Goal: Task Accomplishment & Management: Use online tool/utility

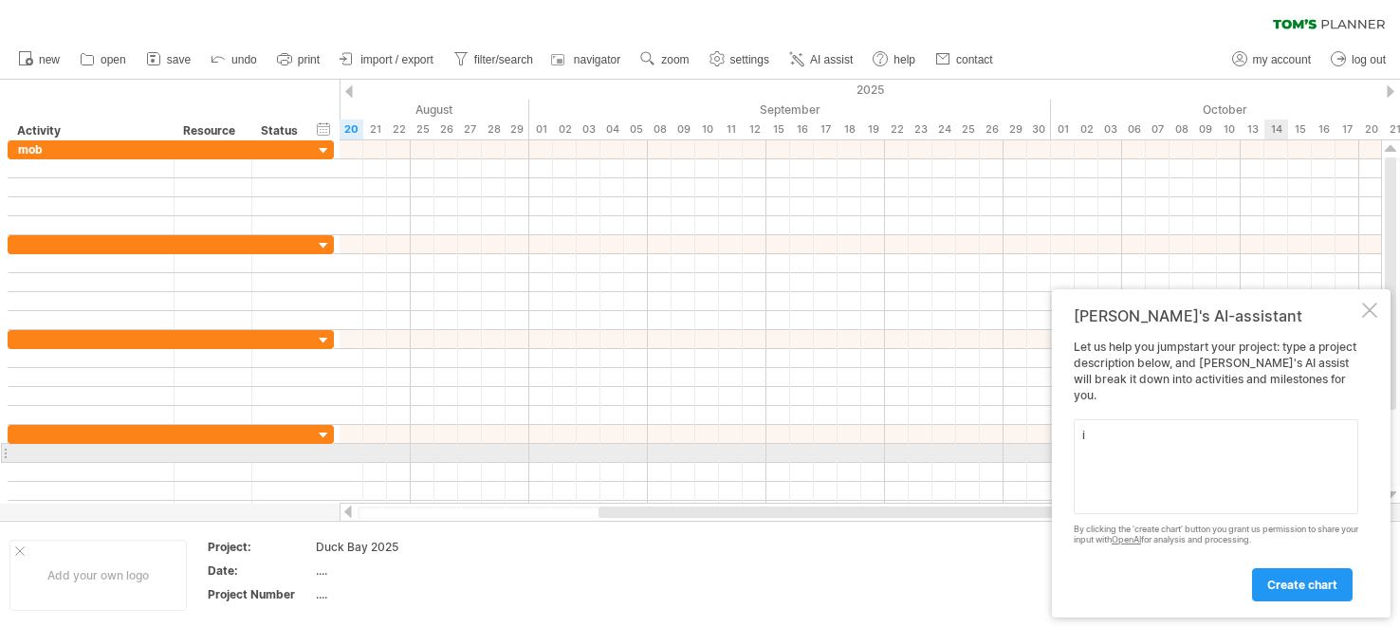
type textarea "im"
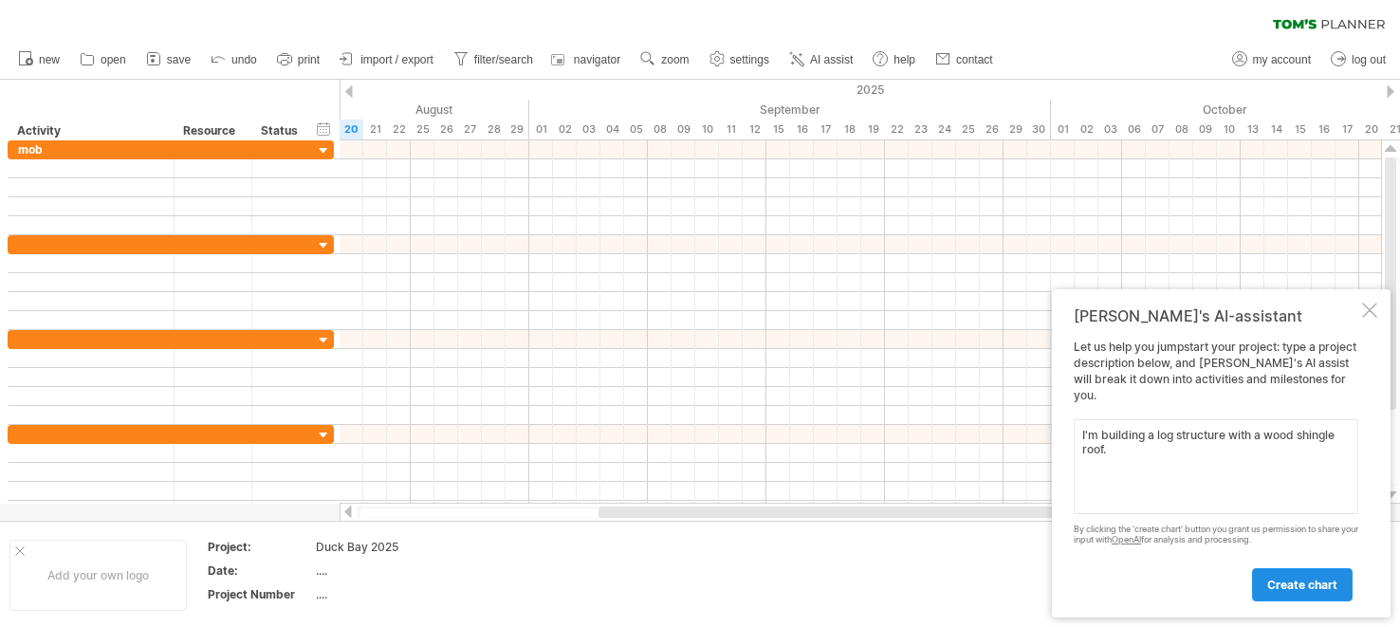
type textarea "I'm building a log structure with a wood shingle roof."
click at [1291, 594] on link "create chart" at bounding box center [1302, 584] width 101 height 33
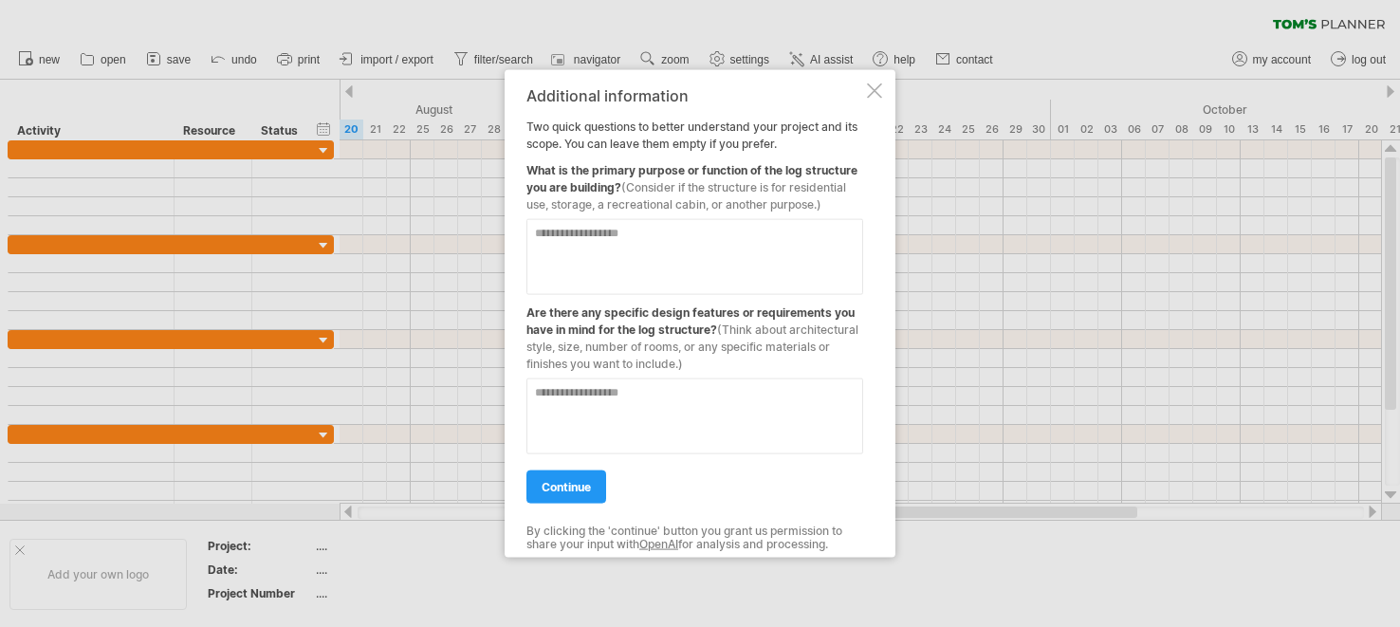
click at [591, 262] on textarea at bounding box center [694, 256] width 337 height 76
type textarea "**********"
click at [643, 407] on textarea at bounding box center [694, 416] width 337 height 76
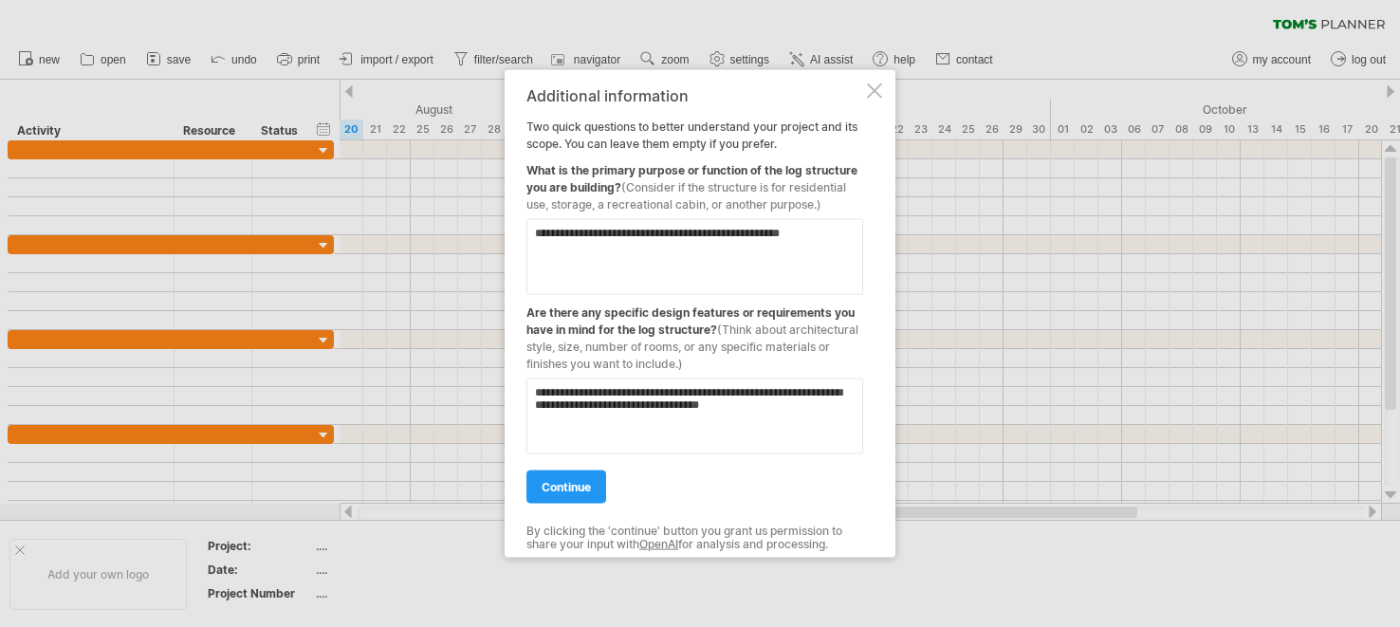
type textarea "**********"
click at [578, 487] on span "continue" at bounding box center [566, 486] width 49 height 14
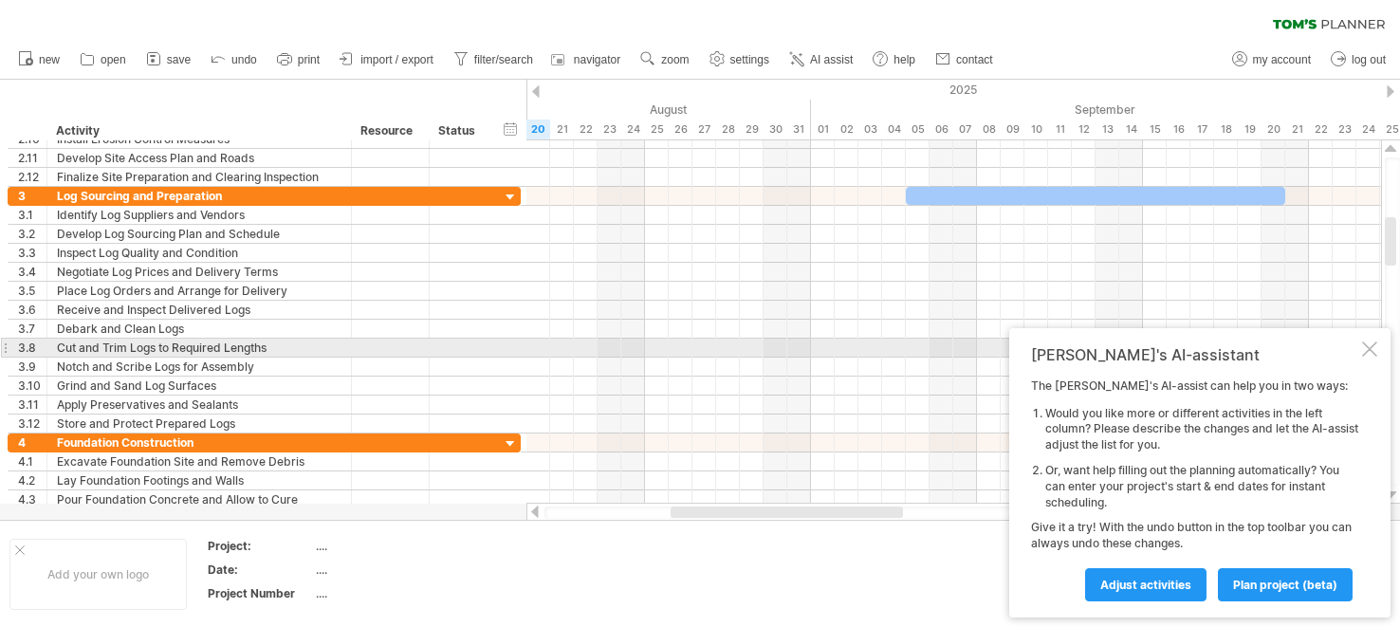
click at [1371, 355] on div at bounding box center [1369, 348] width 15 height 15
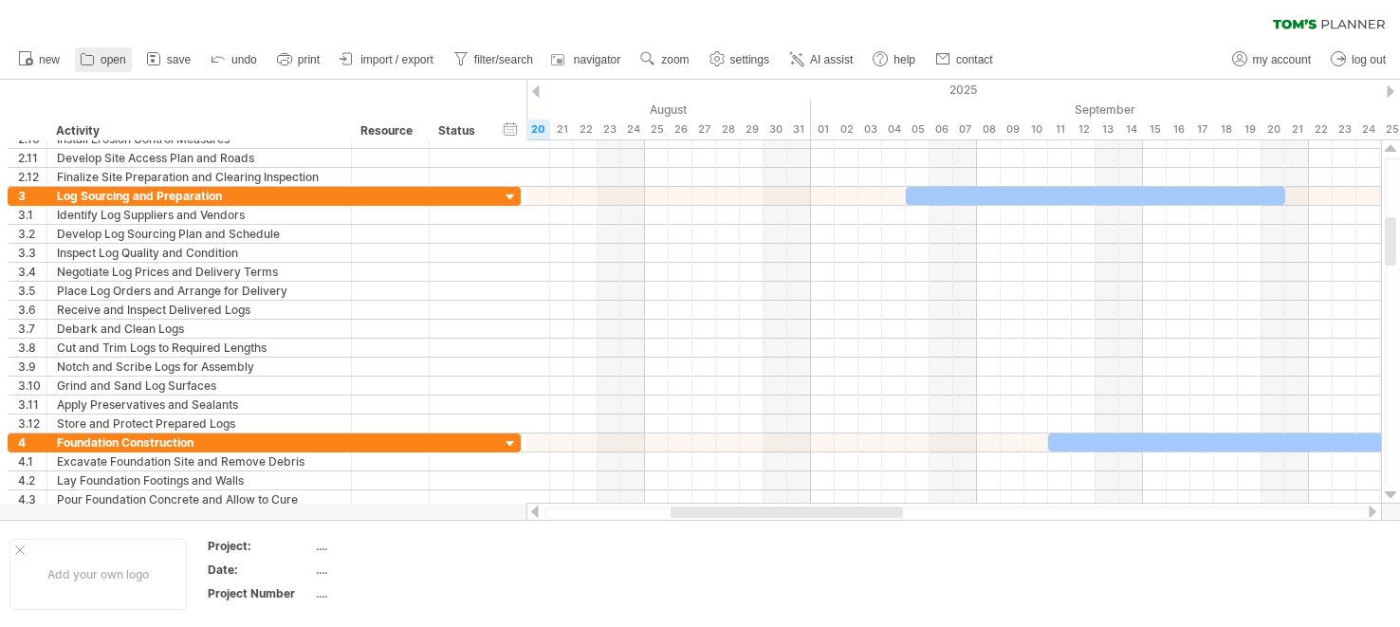
click at [115, 59] on span "open" at bounding box center [114, 59] width 26 height 13
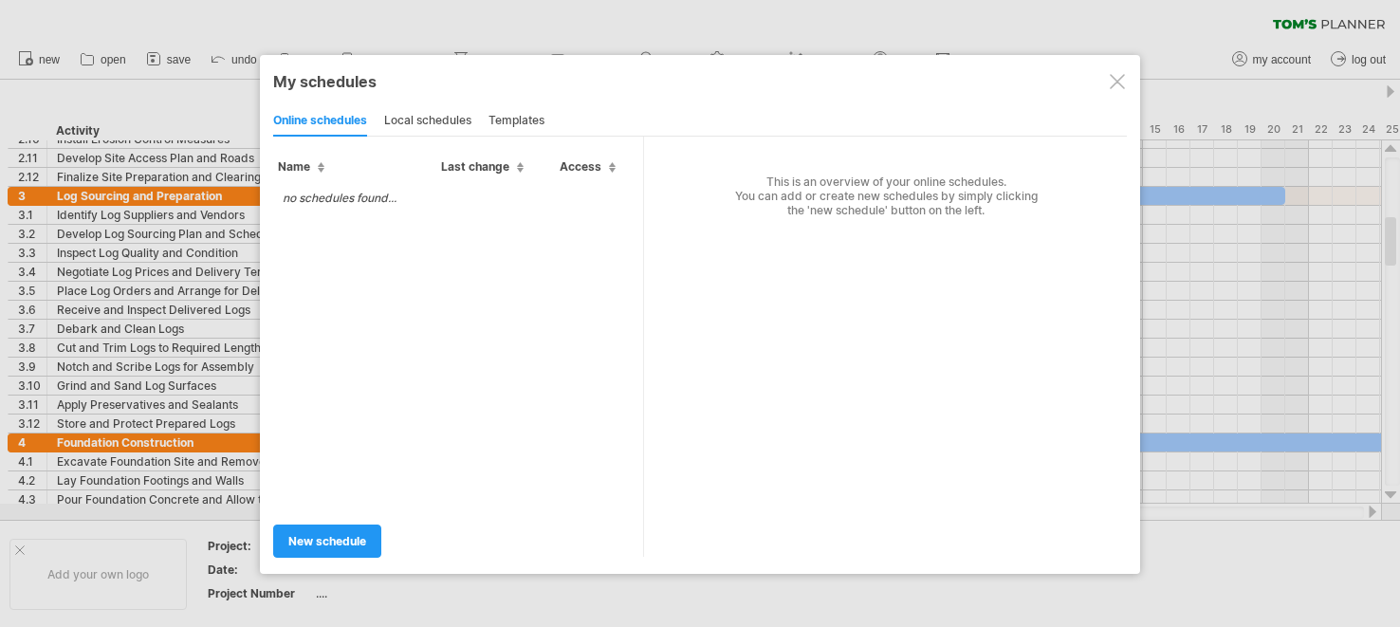
click at [439, 115] on div "local schedules" at bounding box center [427, 121] width 87 height 30
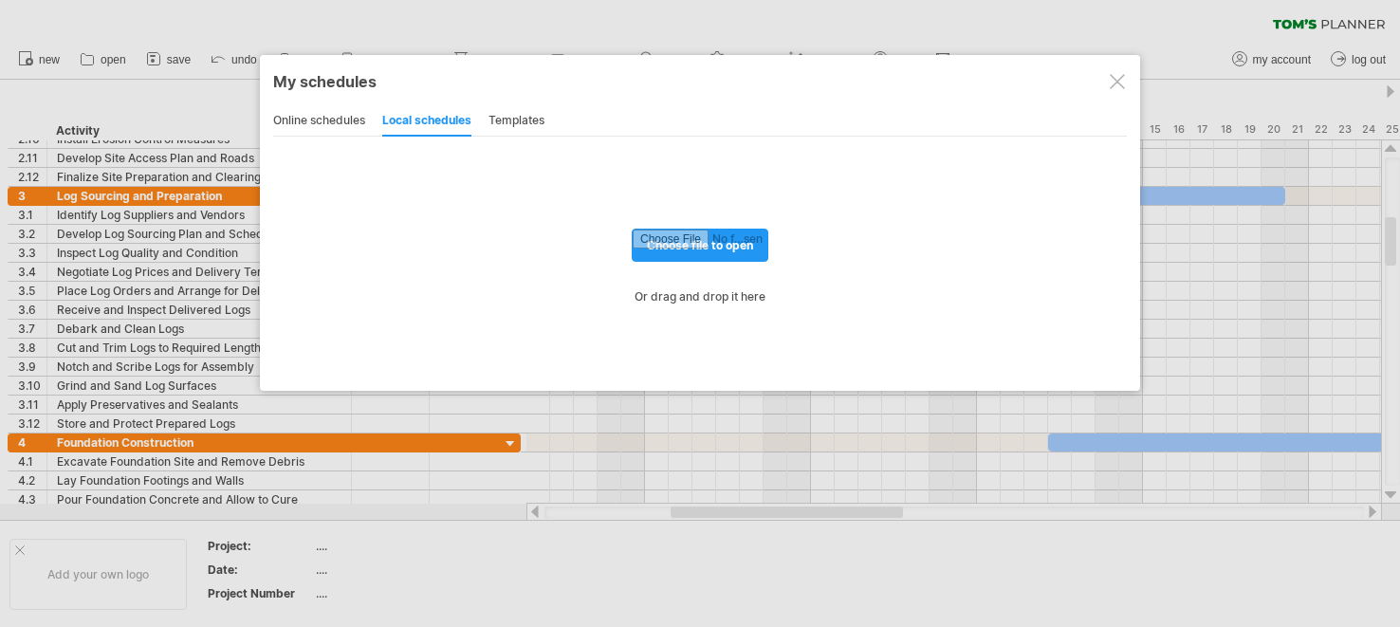
click at [326, 113] on div "online schedules" at bounding box center [319, 121] width 92 height 30
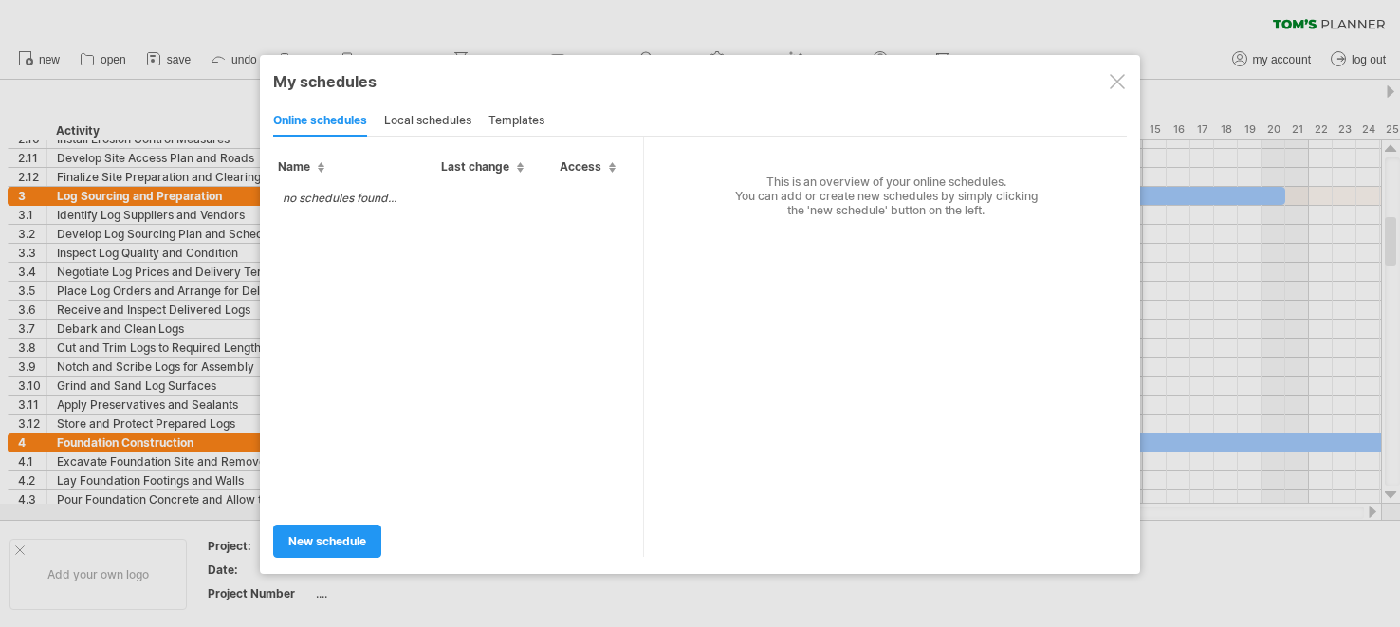
click at [1115, 83] on div at bounding box center [1117, 81] width 15 height 15
